Goal: Transaction & Acquisition: Purchase product/service

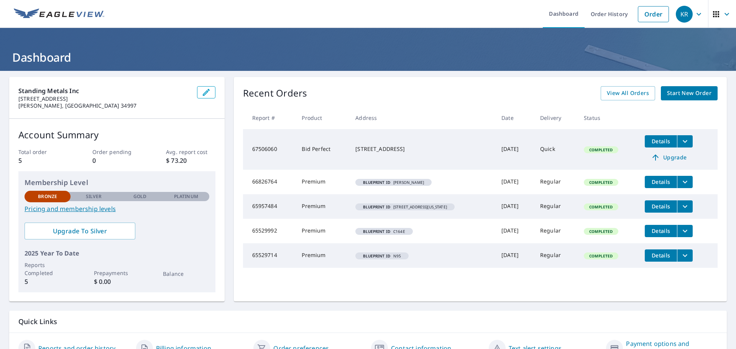
click at [97, 210] on link "Pricing and membership levels" at bounding box center [117, 208] width 185 height 9
click at [667, 93] on span "Start New Order" at bounding box center [689, 94] width 44 height 10
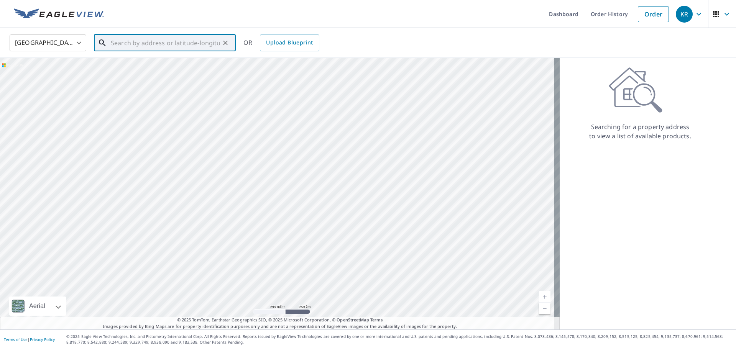
click at [125, 44] on input "text" at bounding box center [165, 42] width 109 height 21
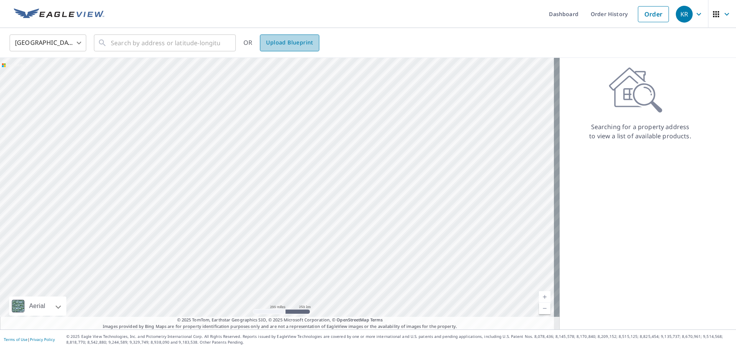
click at [305, 42] on span "Upload Blueprint" at bounding box center [289, 43] width 47 height 10
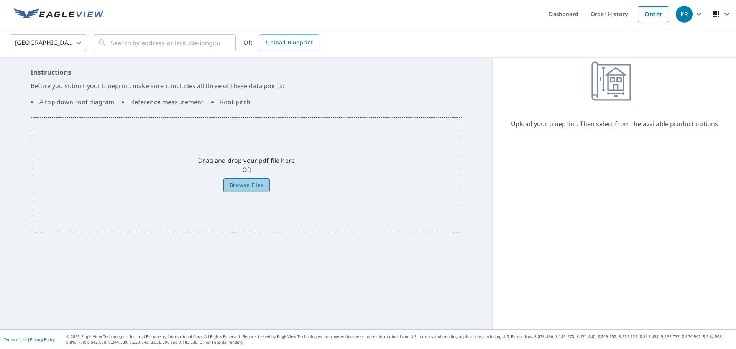
click at [256, 190] on span "Browse Files" at bounding box center [247, 186] width 34 height 10
click at [0, 0] on input "Browse Files" at bounding box center [0, 0] width 0 height 0
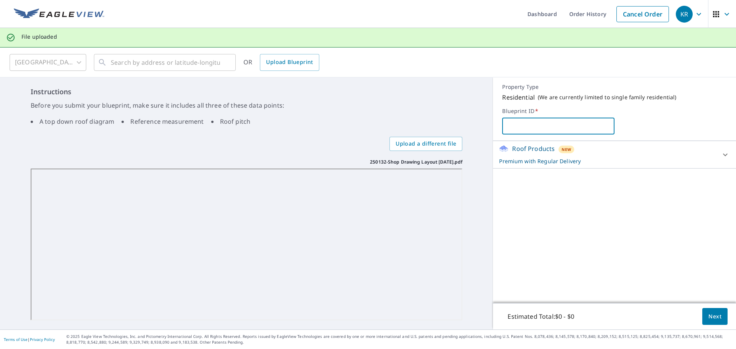
click at [519, 120] on input "text" at bounding box center [558, 125] width 112 height 21
type input "409 De Leon Dr - Alcon Roofing"
click at [595, 158] on p "Premium with Regular Delivery" at bounding box center [607, 161] width 217 height 8
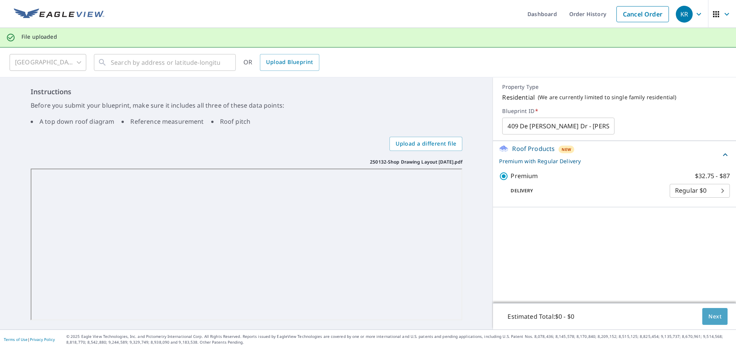
click at [706, 310] on button "Next" at bounding box center [714, 316] width 25 height 17
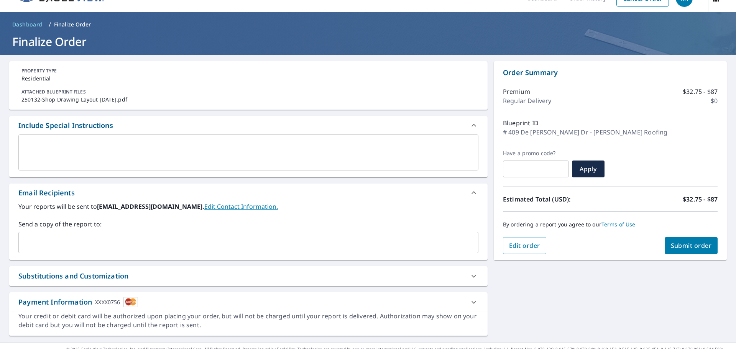
scroll to position [28, 0]
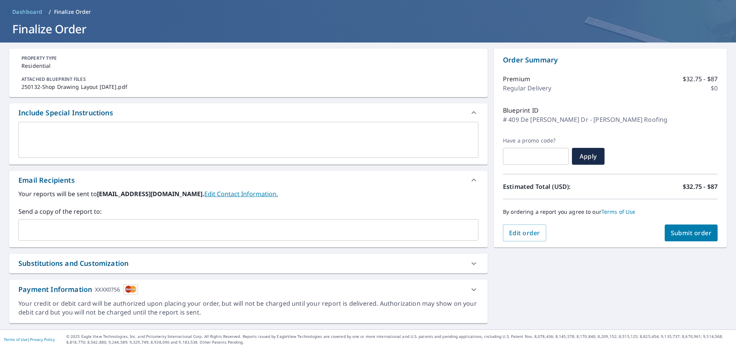
click at [671, 235] on span "Submit order" at bounding box center [691, 233] width 41 height 8
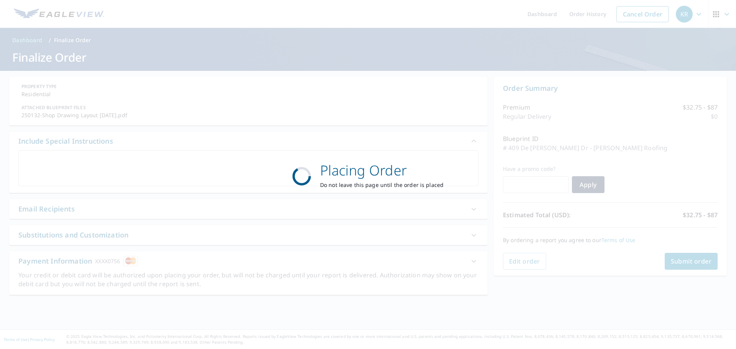
scroll to position [0, 0]
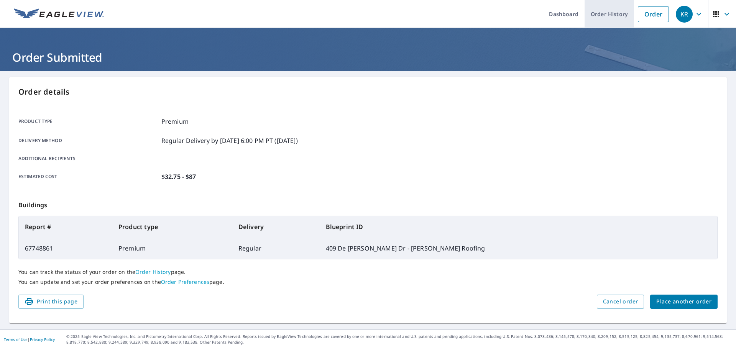
click at [604, 12] on link "Order History" at bounding box center [609, 14] width 49 height 28
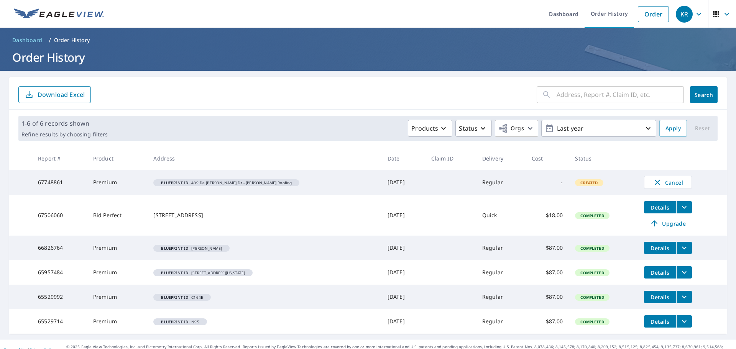
click at [218, 215] on div "3968 SE Old Saint Lucie Blvd Stuart, FL 34996" at bounding box center [264, 216] width 222 height 8
click at [676, 200] on td "Details Upgrade" at bounding box center [682, 215] width 89 height 41
click at [680, 205] on icon "filesDropdownBtn-67506060" at bounding box center [684, 207] width 9 height 9
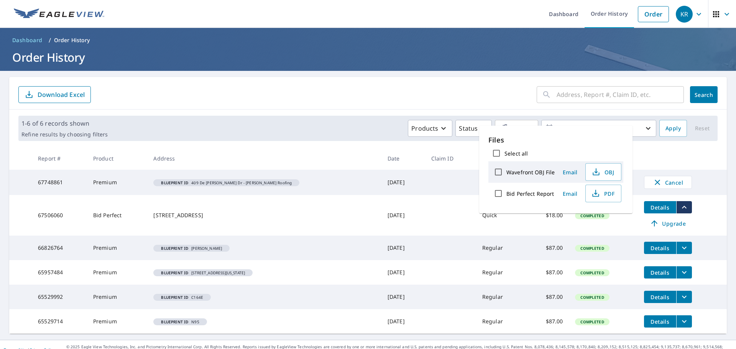
click at [395, 230] on td "Sep 19, 2025" at bounding box center [403, 215] width 44 height 41
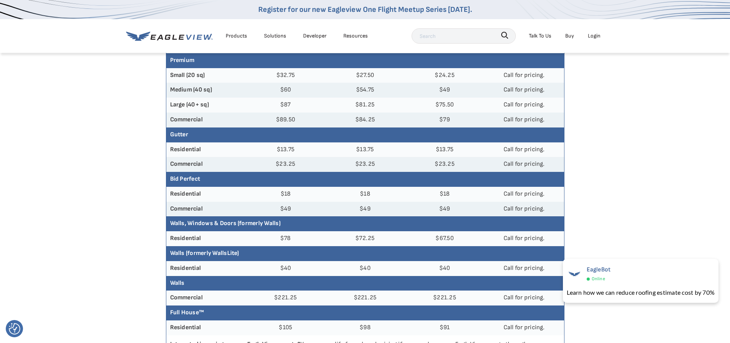
scroll to position [78, 0]
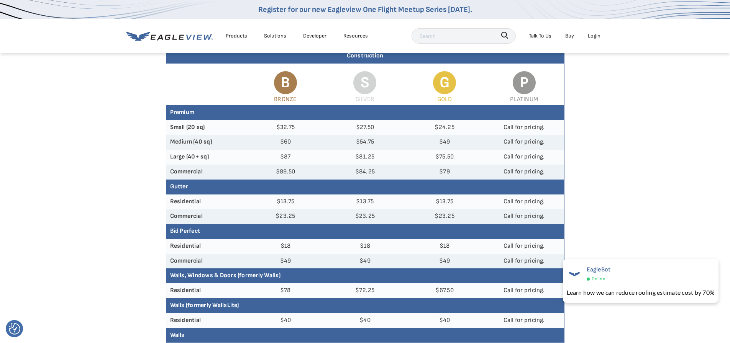
click at [368, 83] on span "S" at bounding box center [364, 82] width 23 height 23
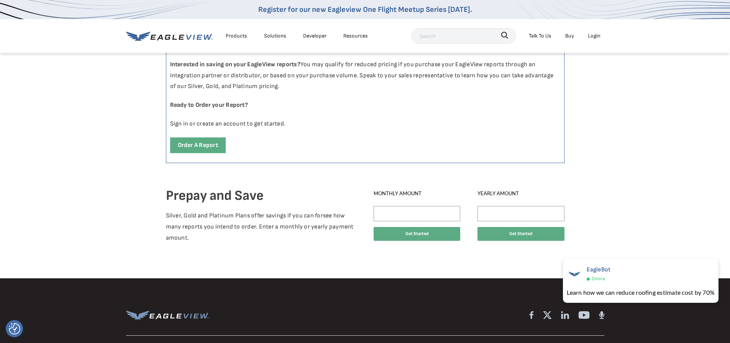
scroll to position [422, 0]
